Goal: Navigation & Orientation: Find specific page/section

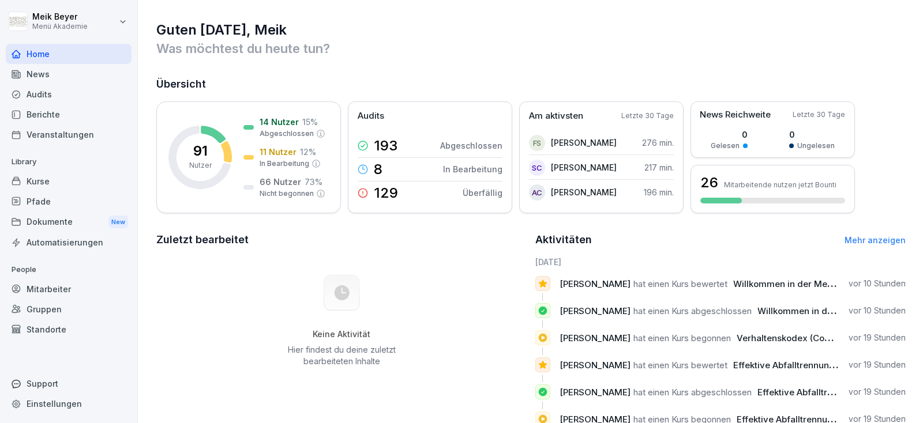
click at [47, 99] on div "Audits" at bounding box center [69, 94] width 126 height 20
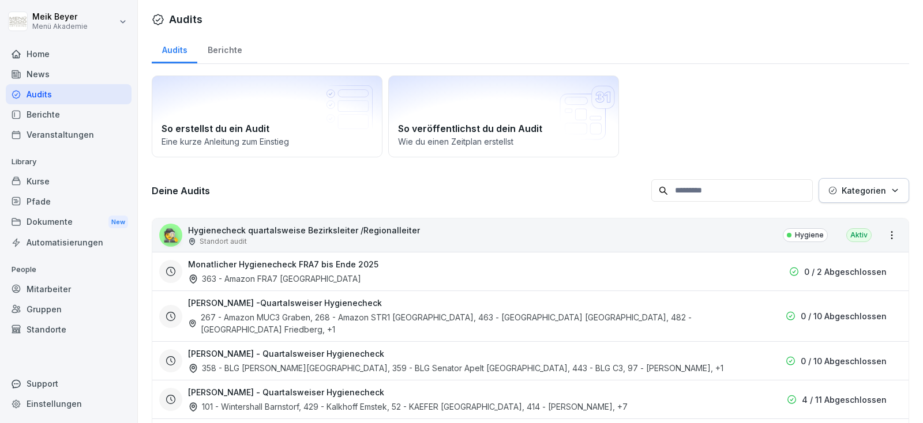
click at [349, 226] on p "Hygienecheck quartalsweise Bezirksleiter /Regionalleiter" at bounding box center [304, 230] width 232 height 12
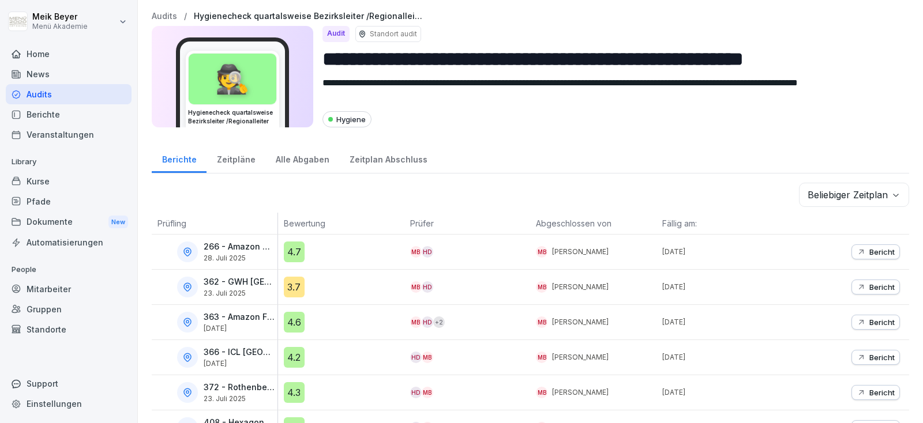
click at [54, 117] on div "Berichte" at bounding box center [69, 114] width 126 height 20
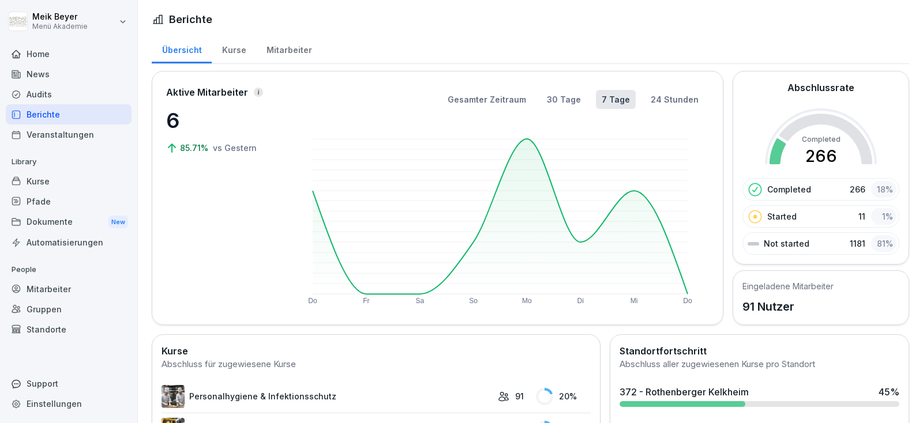
click at [54, 289] on div "Mitarbeiter" at bounding box center [69, 289] width 126 height 20
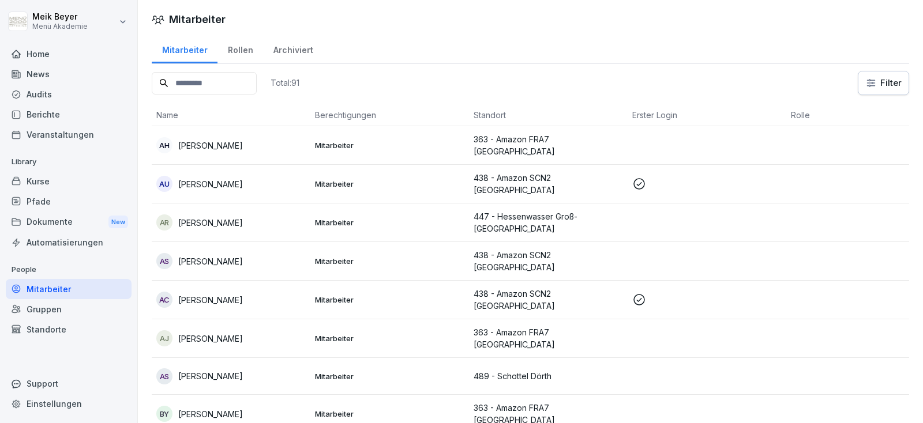
click at [46, 310] on div "Gruppen" at bounding box center [69, 309] width 126 height 20
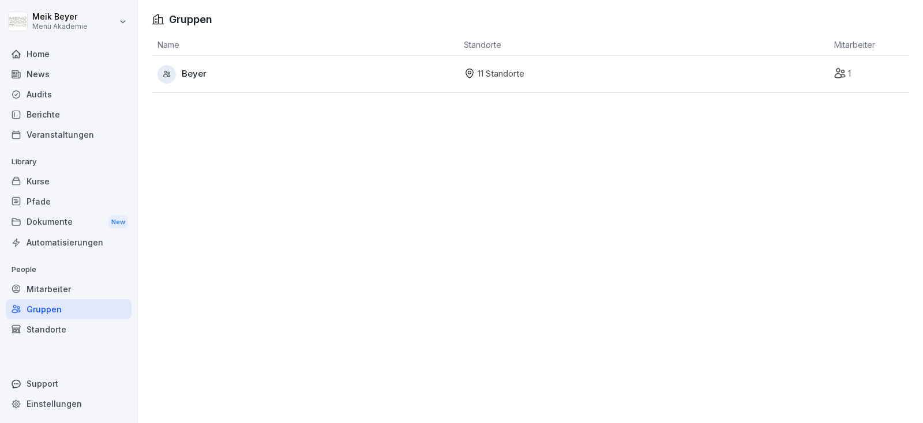
click at [38, 327] on div "Standorte" at bounding box center [69, 330] width 126 height 20
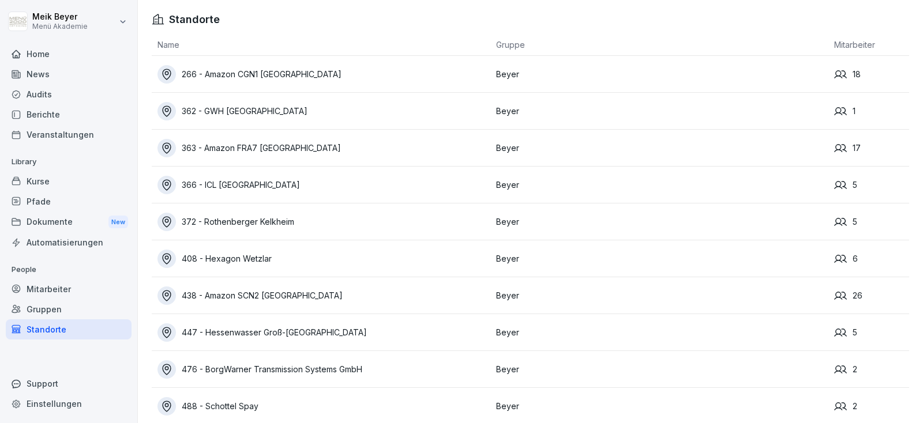
click at [220, 183] on div "366 - ICL [GEOGRAPHIC_DATA]" at bounding box center [323, 185] width 333 height 18
